Goal: Find specific page/section: Find specific page/section

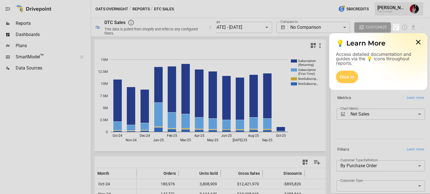
click at [8, 8] on div at bounding box center [215, 12] width 430 height 24
drag, startPoint x: 46, startPoint y: 37, endPoint x: 58, endPoint y: 41, distance: 12.8
click at [46, 37] on div at bounding box center [215, 112] width 430 height 164
click at [418, 45] on icon at bounding box center [417, 42] width 11 height 11
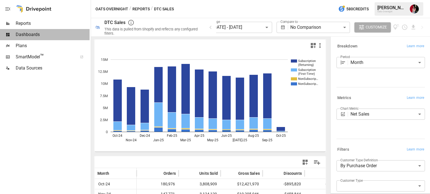
click at [33, 37] on span "Dashboards" at bounding box center [53, 34] width 74 height 7
